Goal: Transaction & Acquisition: Purchase product/service

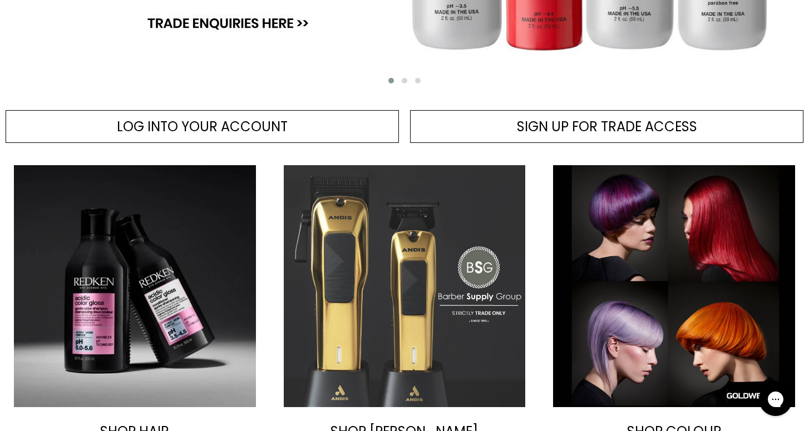
scroll to position [427, 0]
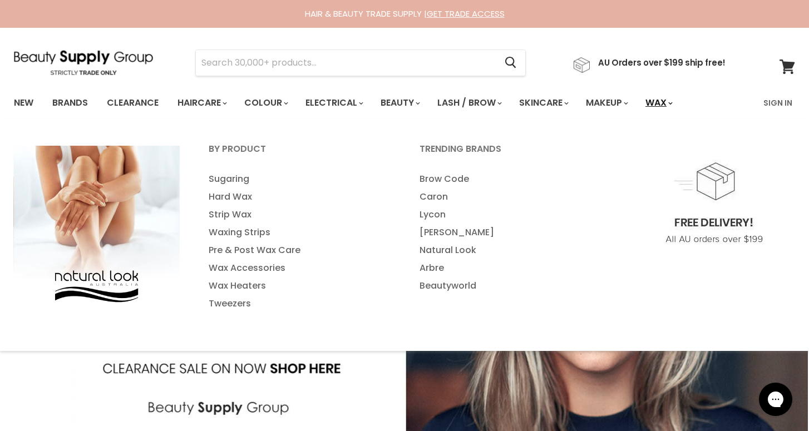
click at [679, 101] on link "Wax" at bounding box center [658, 102] width 42 height 23
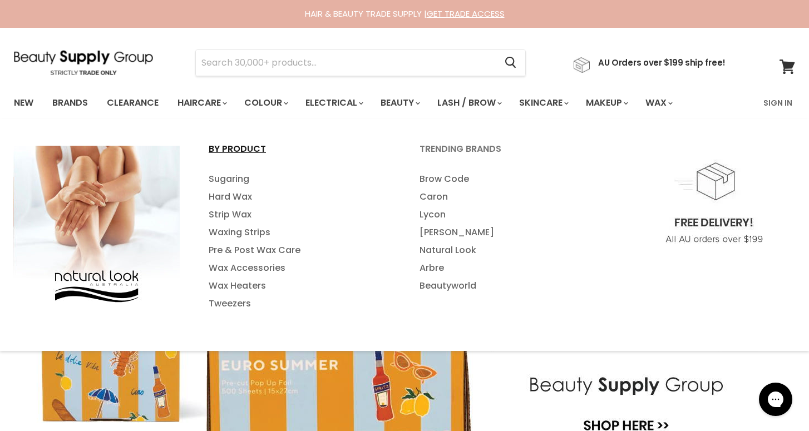
click at [244, 151] on link "By Product" at bounding box center [299, 154] width 209 height 28
click at [250, 283] on link "Wax Heaters" at bounding box center [299, 286] width 209 height 18
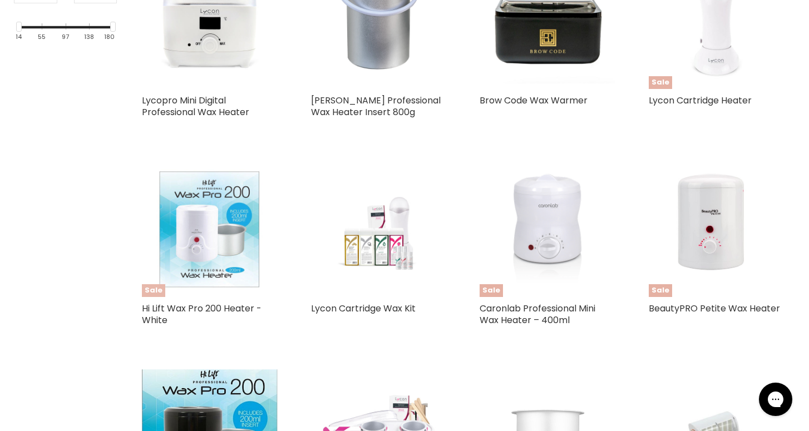
scroll to position [369, 0]
click at [536, 315] on link "Caronlab Professional Mini Wax Heater – 400ml" at bounding box center [537, 314] width 116 height 24
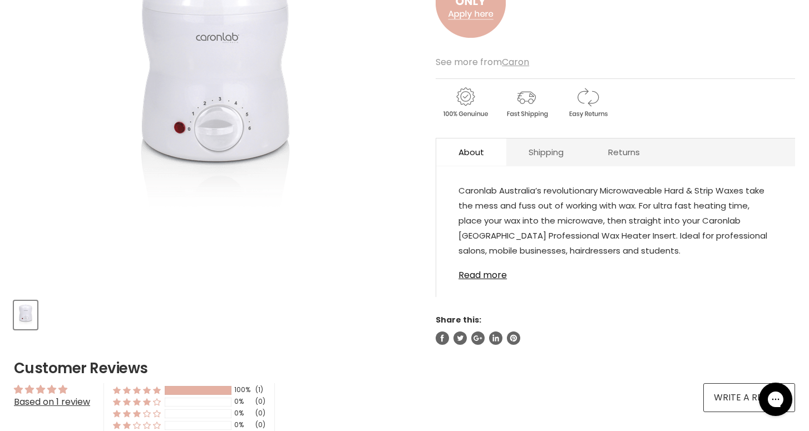
scroll to position [241, 0]
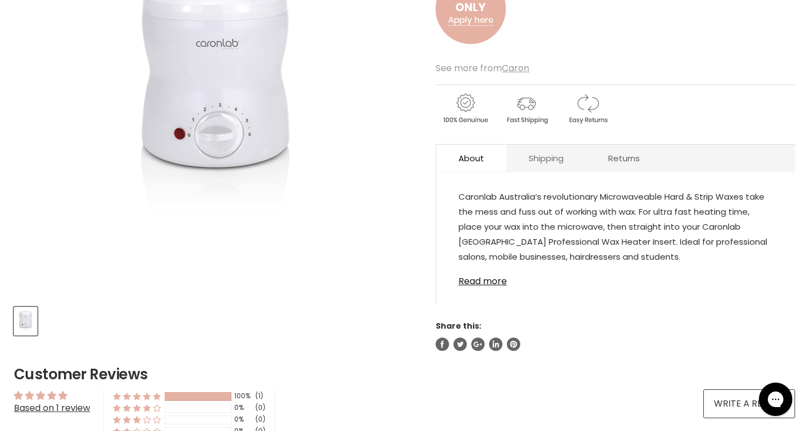
click at [528, 157] on link "Shipping" at bounding box center [546, 158] width 80 height 27
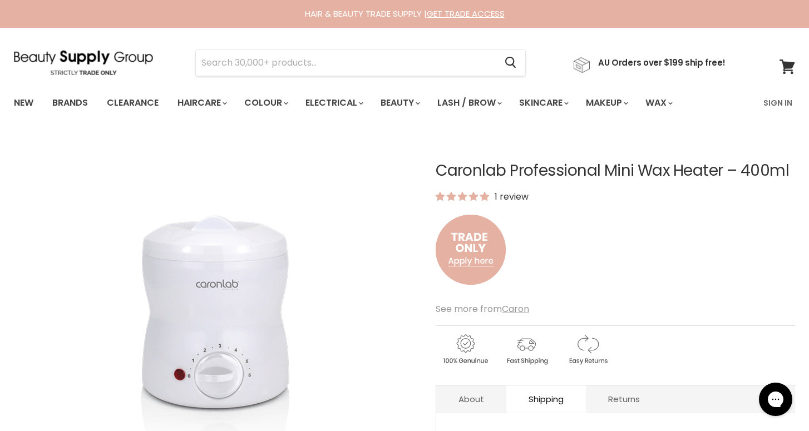
scroll to position [0, 0]
click at [488, 9] on link "GET TRADE ACCESS" at bounding box center [466, 14] width 78 height 12
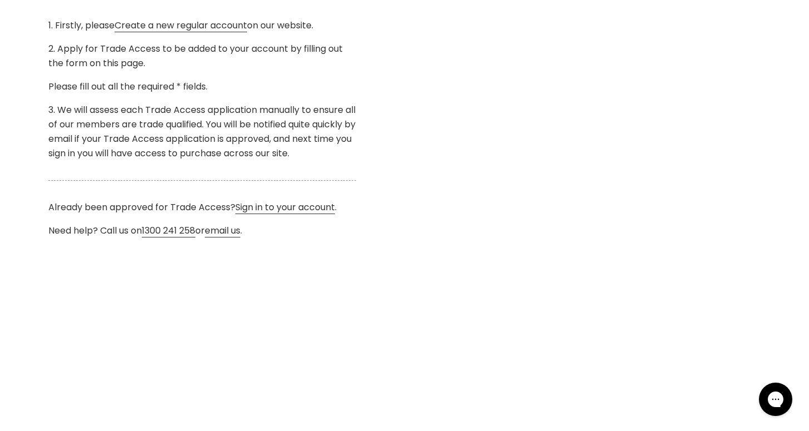
scroll to position [403, 0]
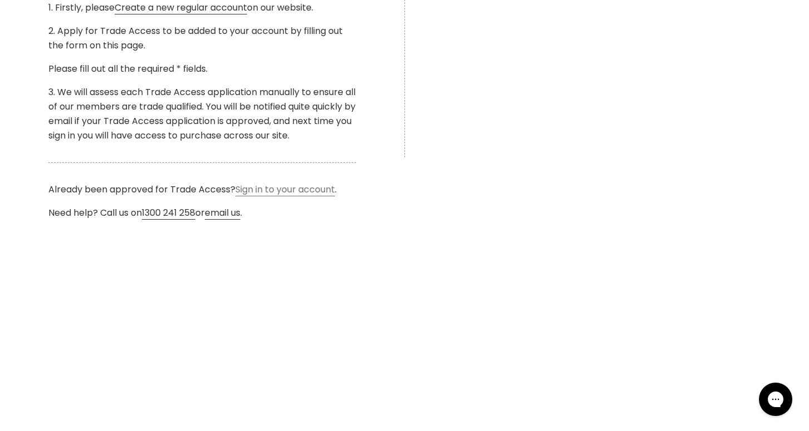
click at [293, 189] on link "Sign in to your account" at bounding box center [285, 189] width 100 height 13
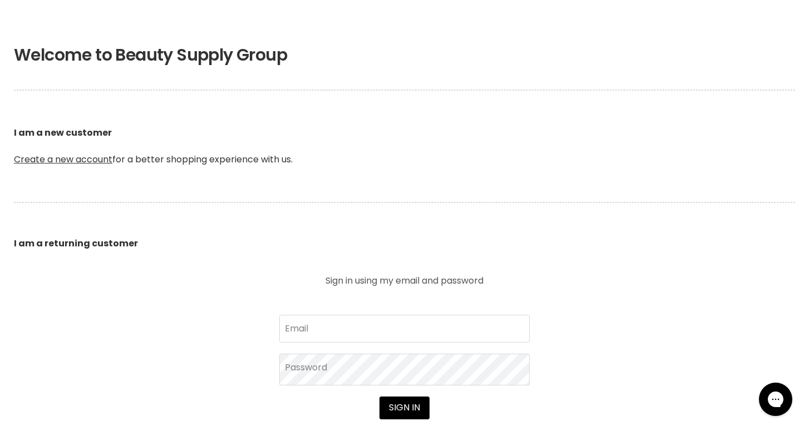
scroll to position [295, 0]
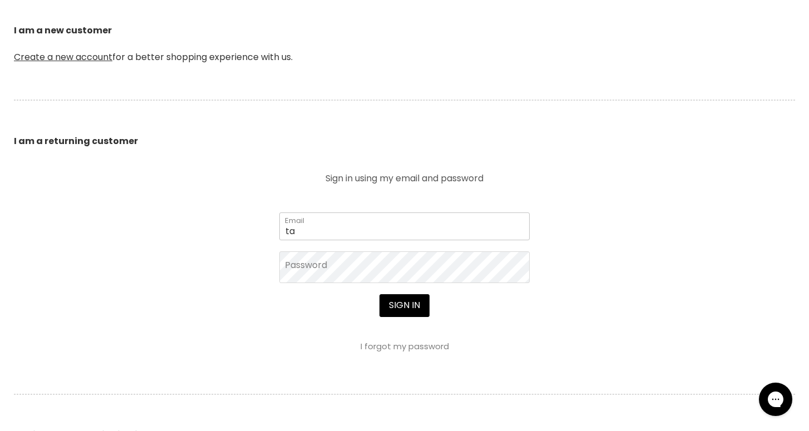
type input "[EMAIL_ADDRESS][DOMAIN_NAME]"
click at [404, 307] on button "Sign in" at bounding box center [404, 305] width 50 height 22
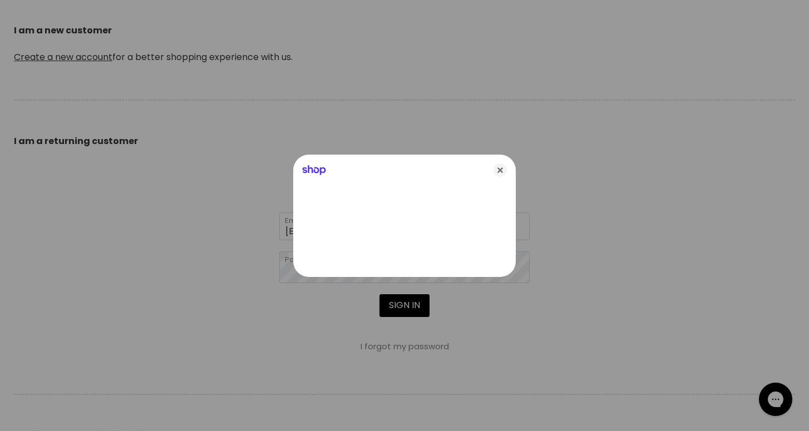
click at [436, 311] on div at bounding box center [404, 215] width 809 height 431
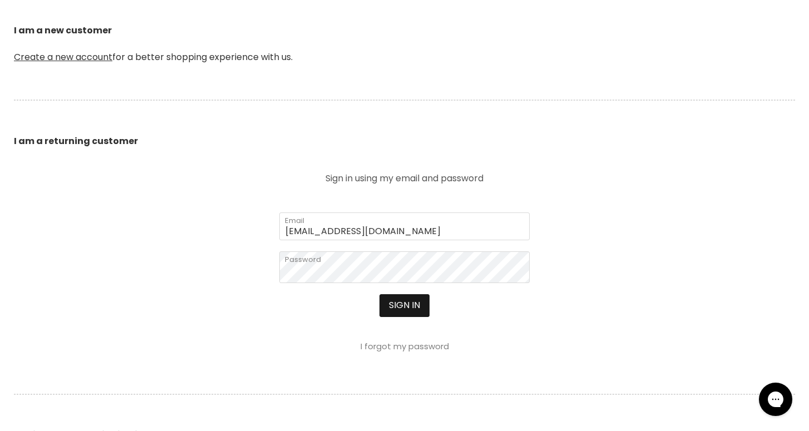
click at [417, 311] on button "Sign in" at bounding box center [404, 305] width 50 height 22
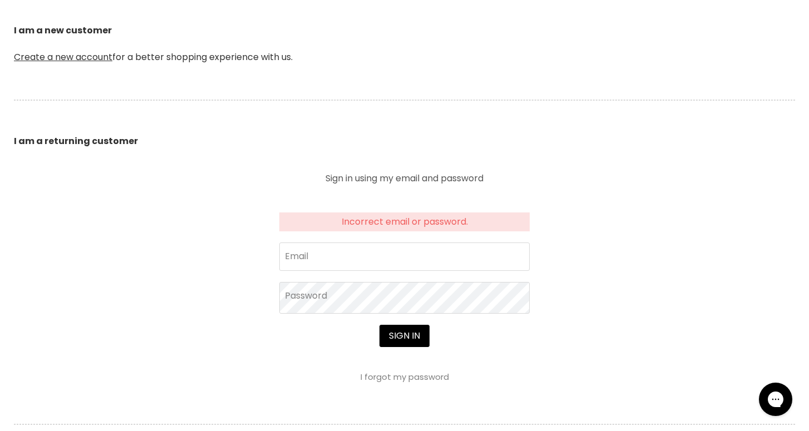
scroll to position [295, 0]
type input "taiamartin1@icloud.com"
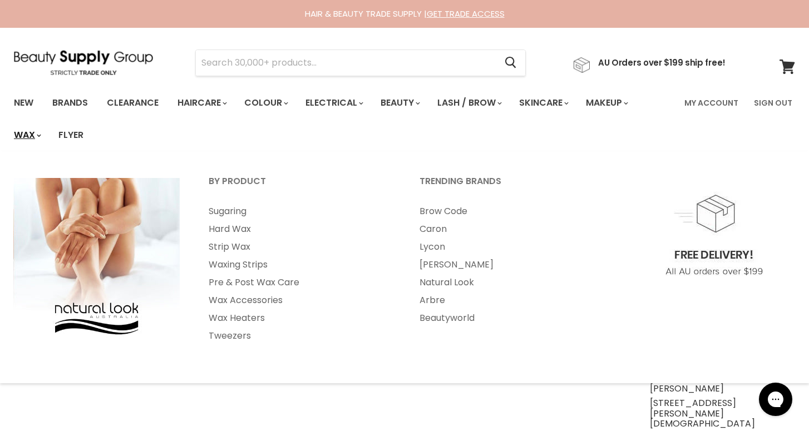
click at [24, 128] on link "Wax" at bounding box center [27, 134] width 42 height 23
click at [24, 133] on link "Wax" at bounding box center [27, 134] width 42 height 23
click at [32, 137] on link "Wax" at bounding box center [27, 134] width 42 height 23
click at [246, 182] on link "By Product" at bounding box center [299, 186] width 209 height 28
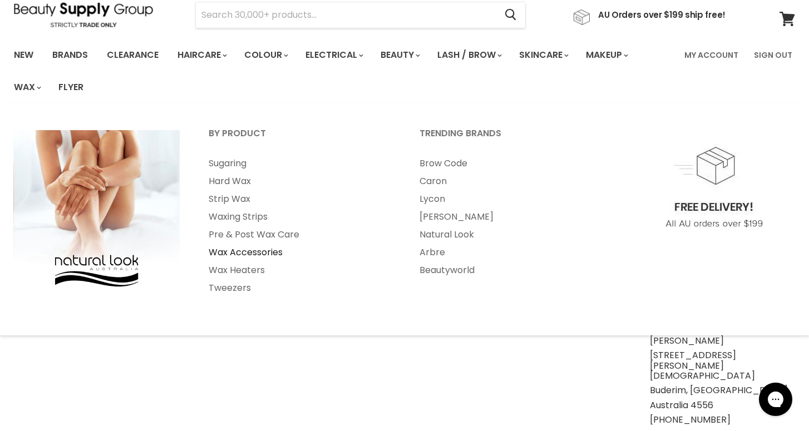
scroll to position [48, 0]
click at [247, 269] on link "Wax Heaters" at bounding box center [299, 270] width 209 height 18
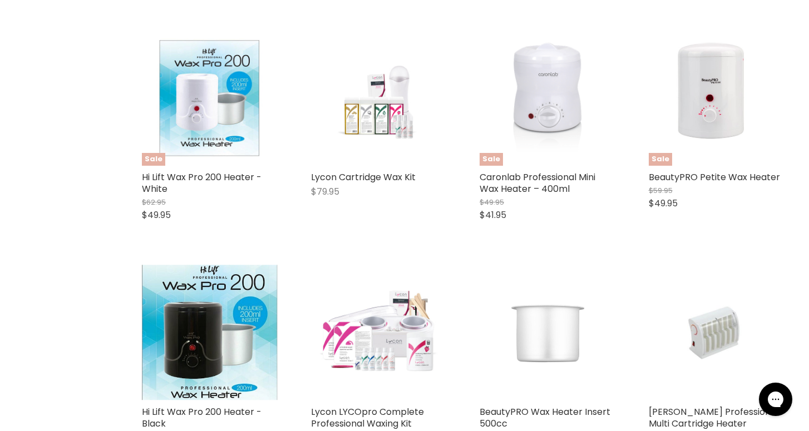
scroll to position [558, 0]
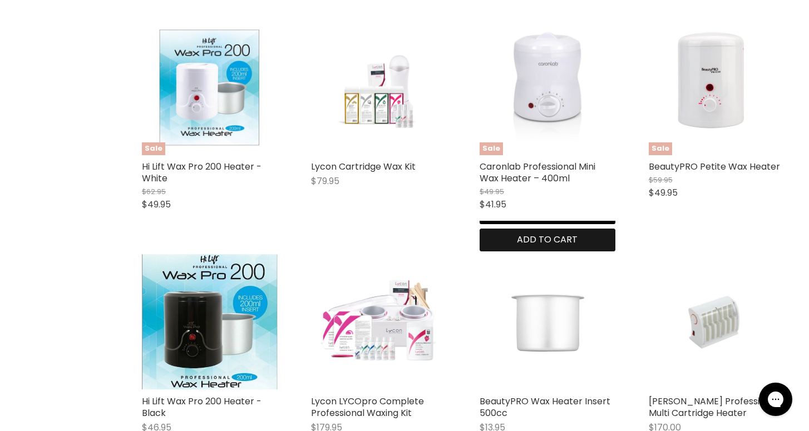
click at [567, 239] on span "Add to cart" at bounding box center [547, 239] width 61 height 13
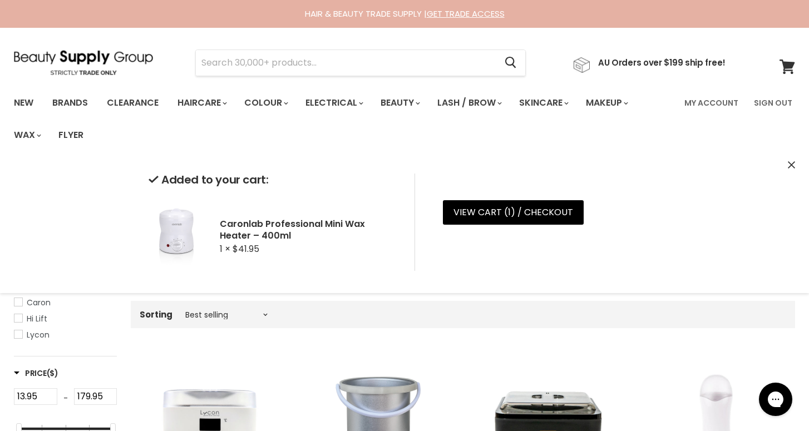
scroll to position [0, 0]
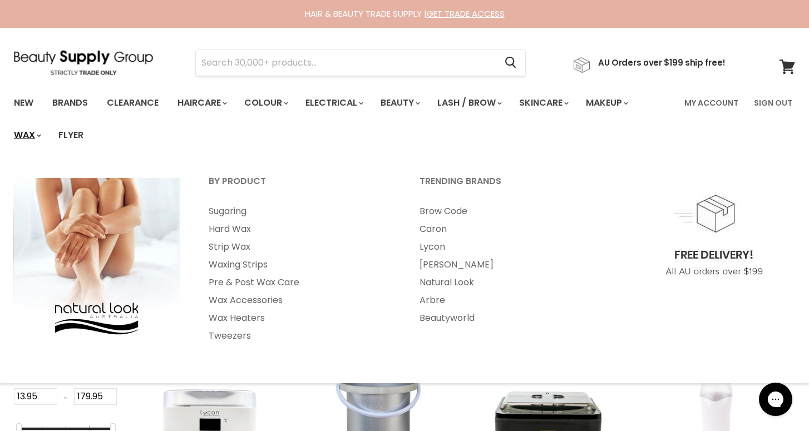
click at [39, 135] on polygon "Main menu" at bounding box center [38, 135] width 2 height 3
click at [228, 228] on link "Hard Wax" at bounding box center [299, 229] width 209 height 18
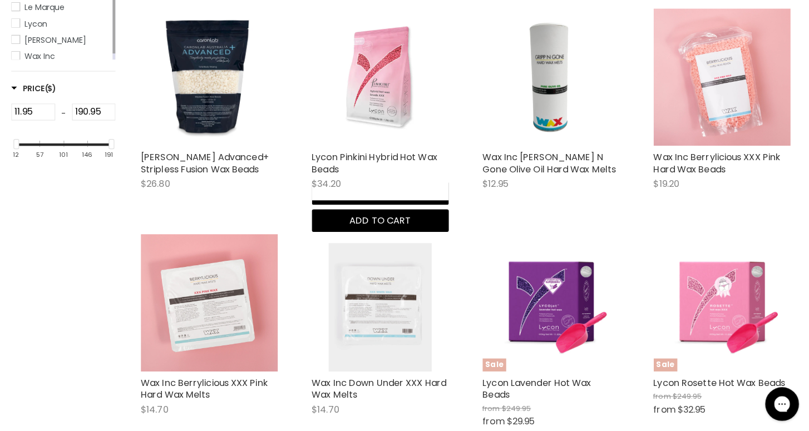
scroll to position [318, 0]
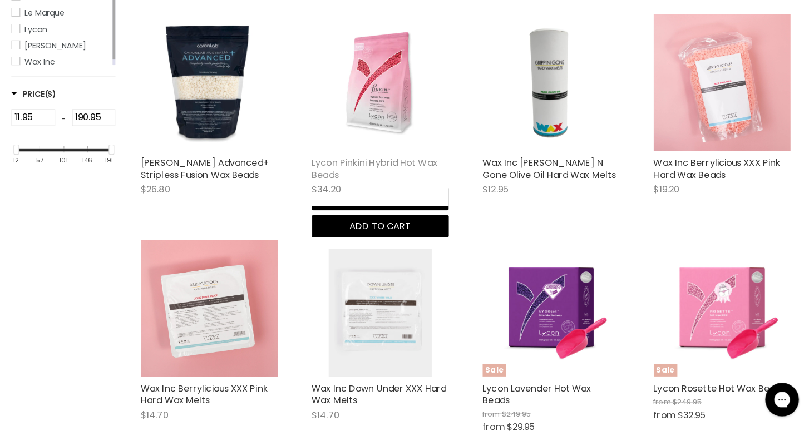
click at [392, 159] on link "Lycon Pinkini Hybrid Hot Wax Beads" at bounding box center [373, 171] width 124 height 24
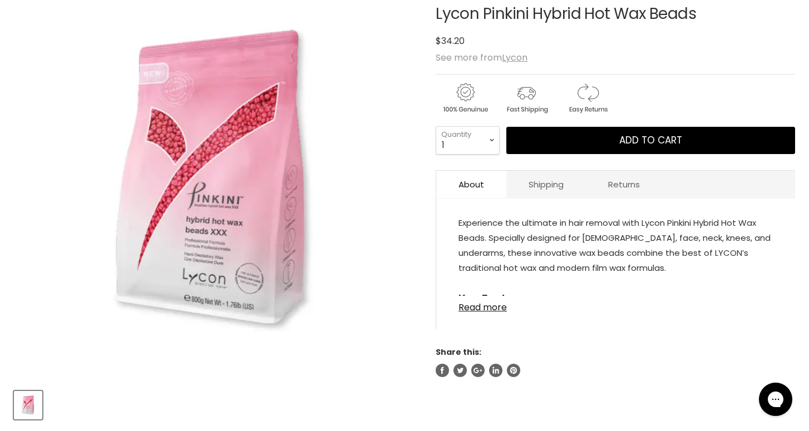
scroll to position [194, 0]
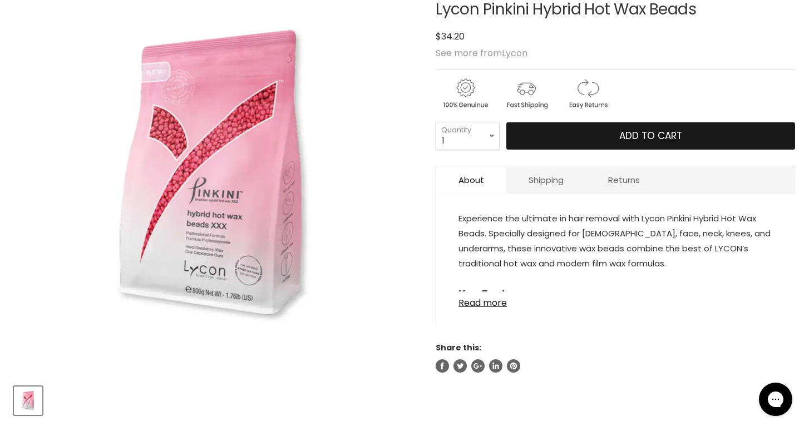
click at [602, 137] on button "Add to cart" at bounding box center [650, 136] width 289 height 28
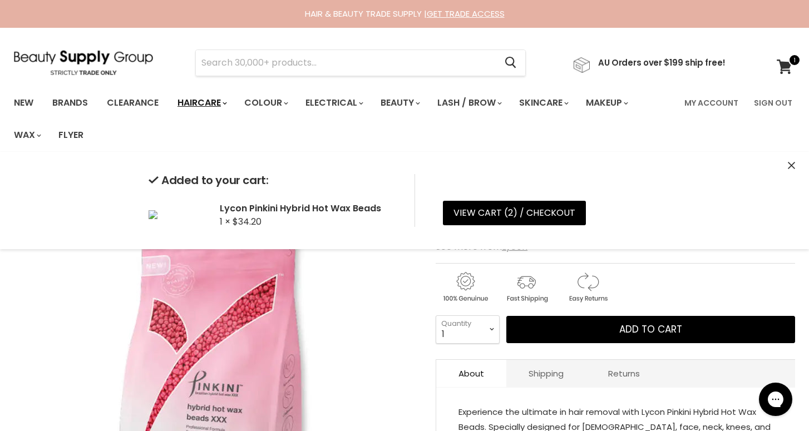
scroll to position [0, 0]
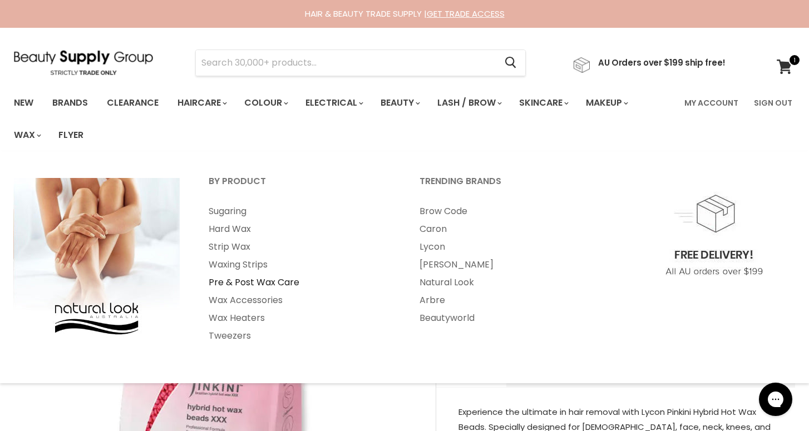
click at [236, 284] on link "Pre & Post Wax Care" at bounding box center [299, 283] width 209 height 18
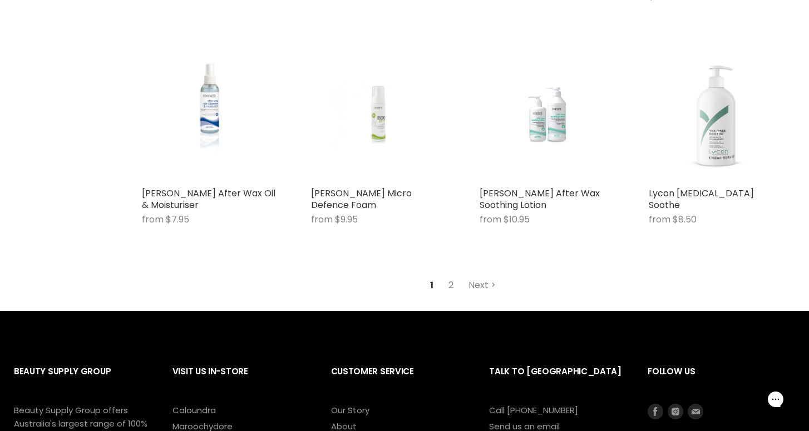
scroll to position [2909, 0]
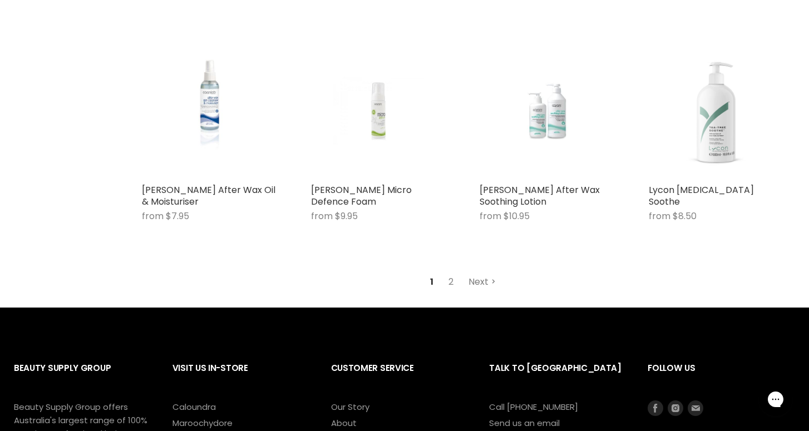
click at [477, 272] on link "Next" at bounding box center [481, 282] width 39 height 20
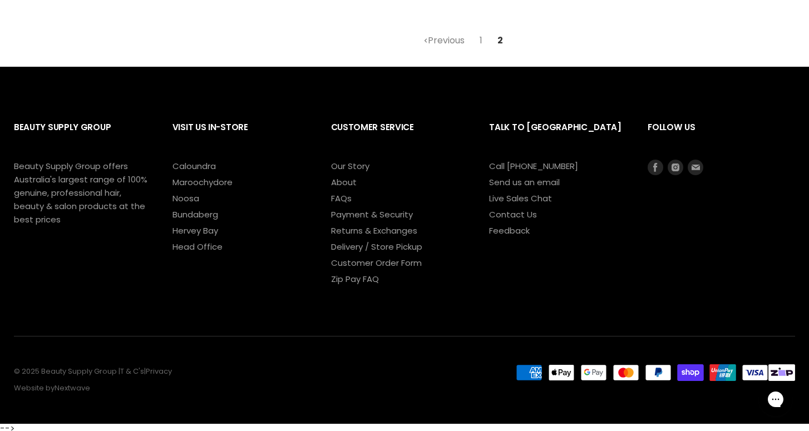
scroll to position [296, 0]
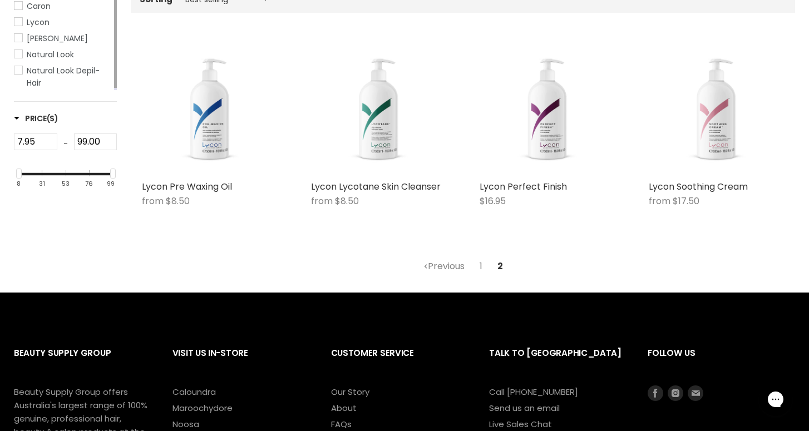
click at [478, 264] on link "1" at bounding box center [480, 266] width 15 height 20
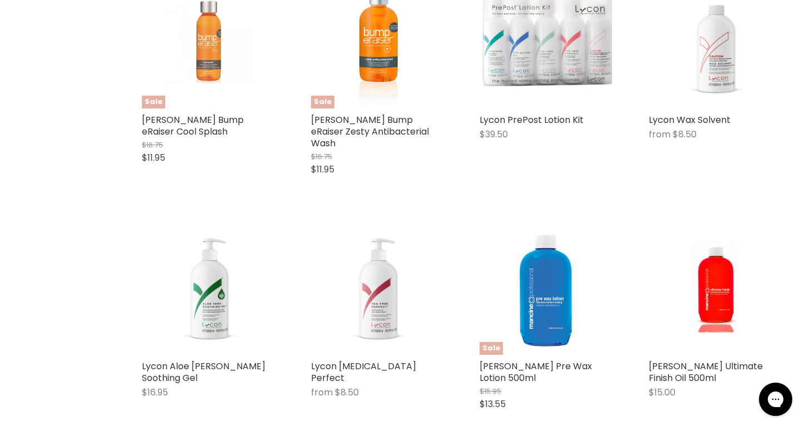
scroll to position [1303, 0]
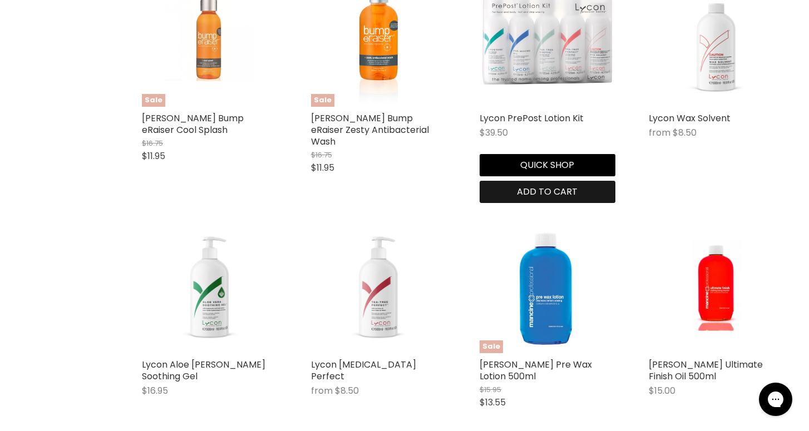
click at [577, 186] on span "Add to cart" at bounding box center [547, 191] width 61 height 13
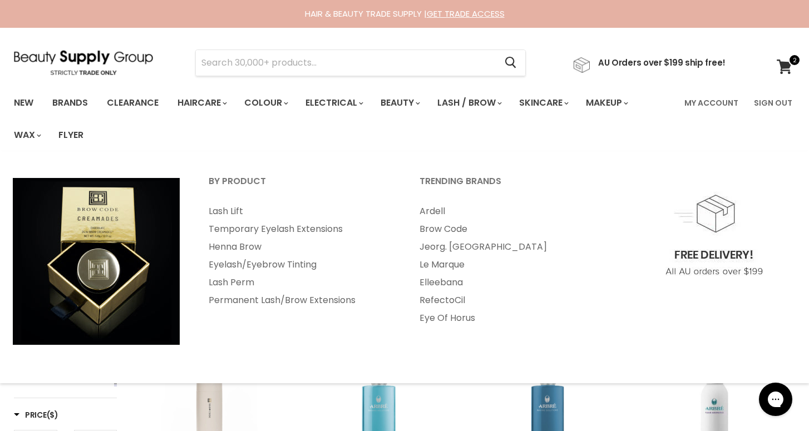
scroll to position [0, 0]
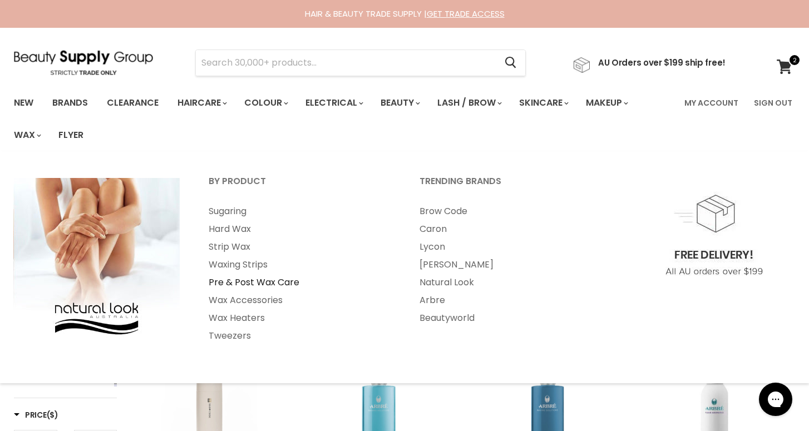
click at [246, 290] on link "Pre & Post Wax Care" at bounding box center [299, 283] width 209 height 18
click at [252, 300] on link "Wax Accessories" at bounding box center [299, 300] width 209 height 18
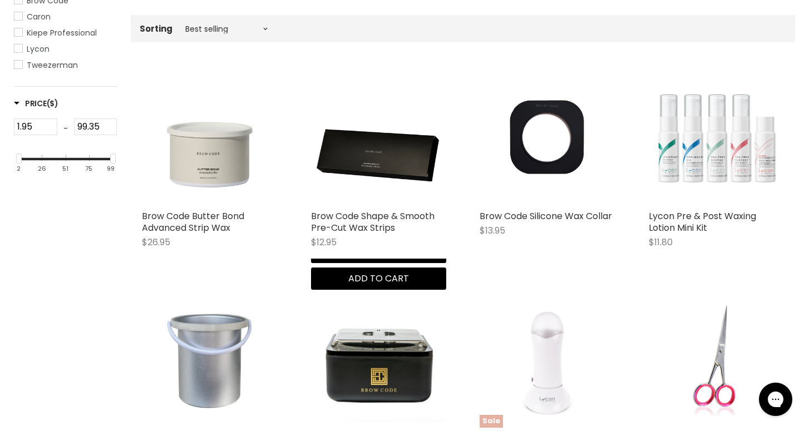
scroll to position [285, 0]
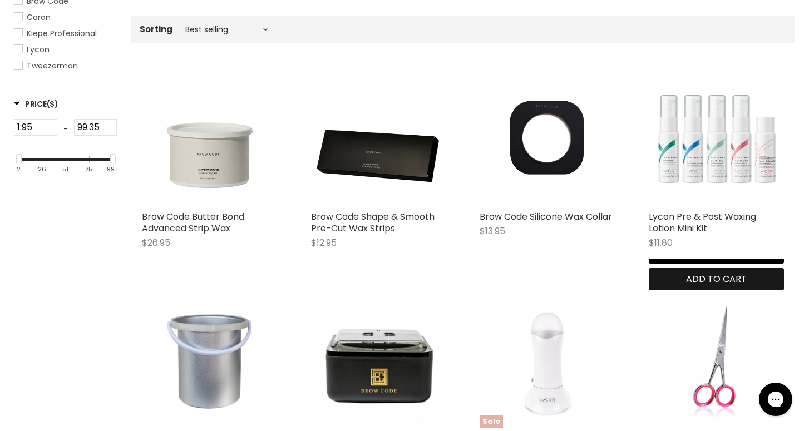
click at [746, 276] on span "Add to cart" at bounding box center [716, 279] width 61 height 13
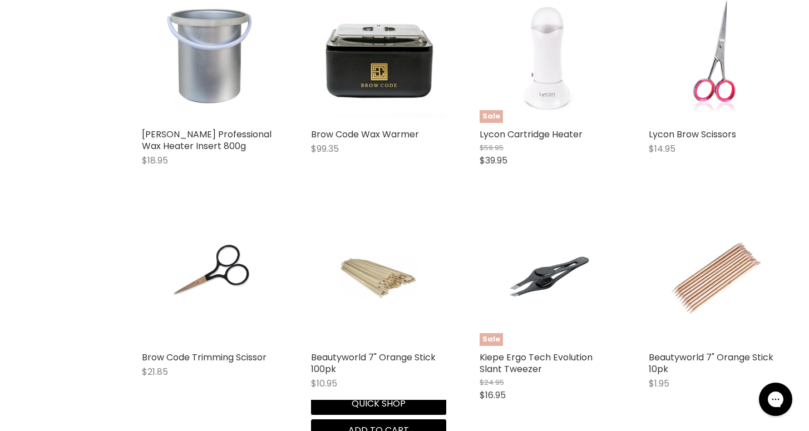
scroll to position [598, 0]
